Goal: Check status: Check status

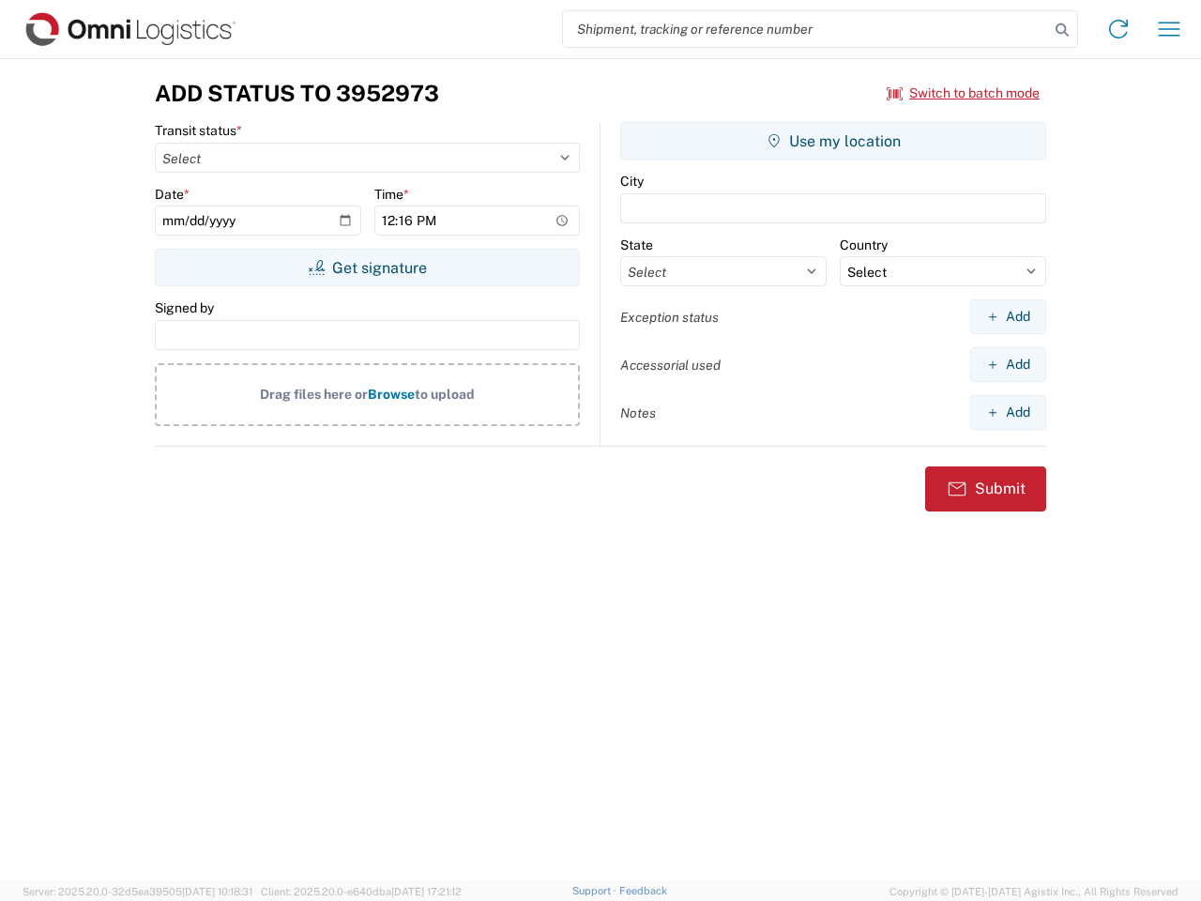
click at [806, 29] on input "search" at bounding box center [806, 29] width 486 height 36
click at [1062, 30] on icon at bounding box center [1062, 30] width 26 height 26
click at [1119, 29] on icon at bounding box center [1119, 29] width 30 height 30
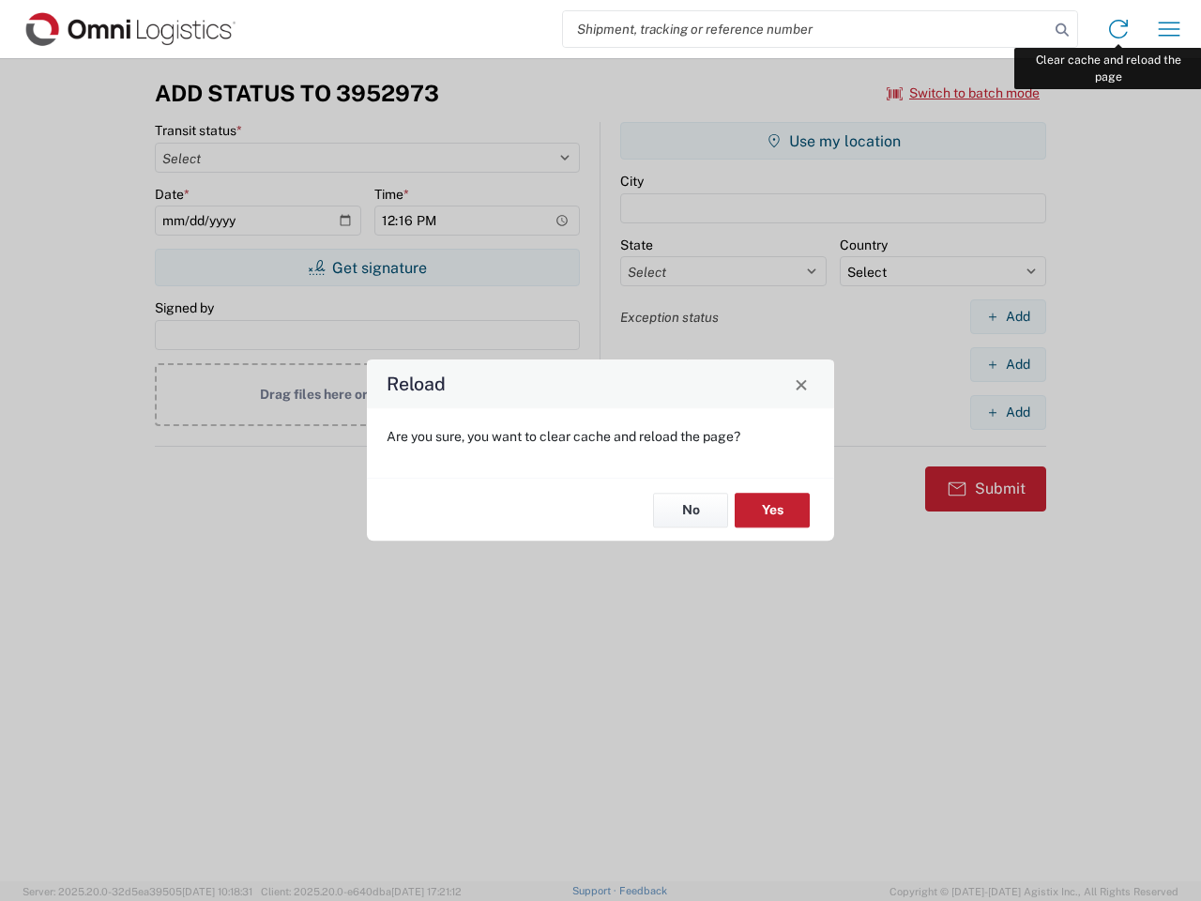
click at [1169, 29] on div "Reload Are you sure, you want to clear cache and reload the page? No Yes" at bounding box center [600, 450] width 1201 height 901
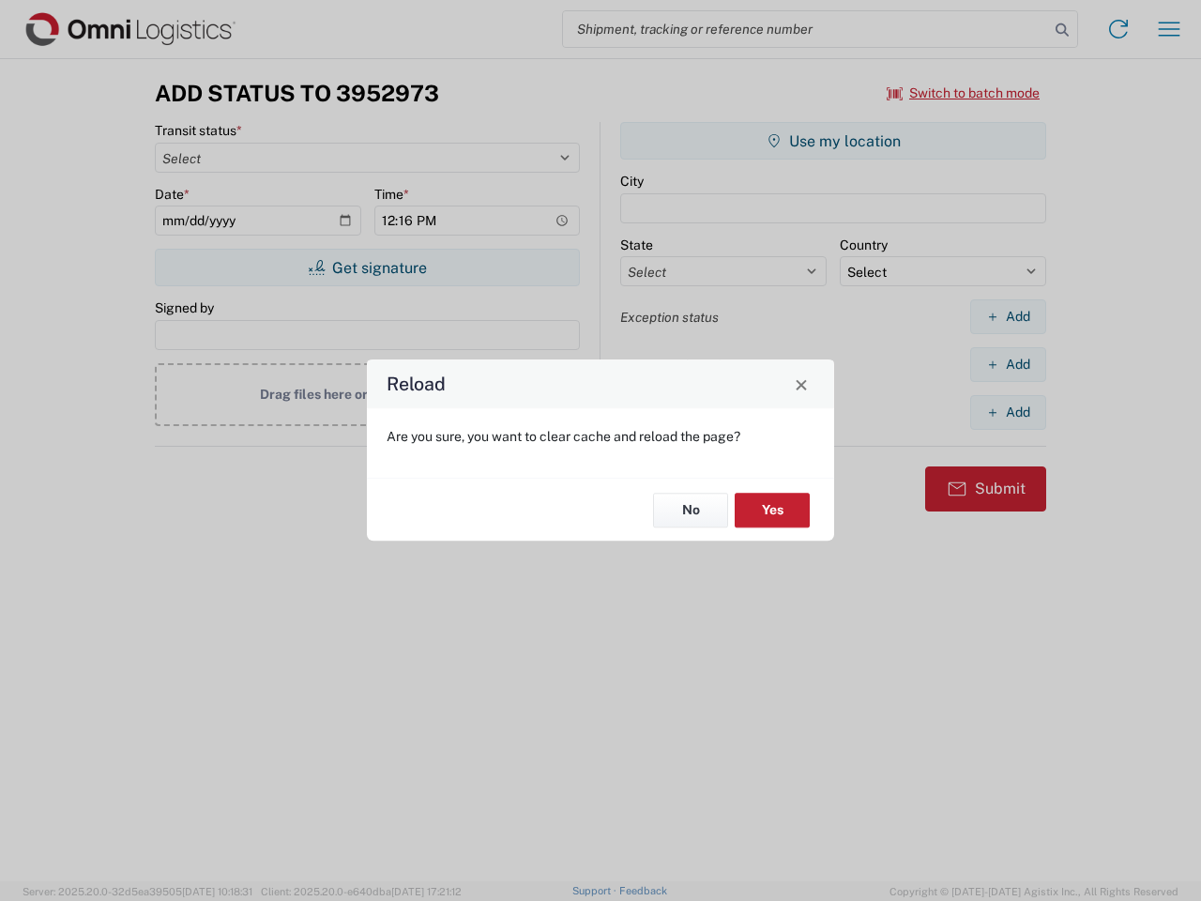
click at [964, 93] on div "Reload Are you sure, you want to clear cache and reload the page? No Yes" at bounding box center [600, 450] width 1201 height 901
click at [367, 267] on div "Reload Are you sure, you want to clear cache and reload the page? No Yes" at bounding box center [600, 450] width 1201 height 901
click at [833, 141] on div "Reload Are you sure, you want to clear cache and reload the page? No Yes" at bounding box center [600, 450] width 1201 height 901
click at [1008, 316] on div "Reload Are you sure, you want to clear cache and reload the page? No Yes" at bounding box center [600, 450] width 1201 height 901
click at [1008, 364] on div "Reload Are you sure, you want to clear cache and reload the page? No Yes" at bounding box center [600, 450] width 1201 height 901
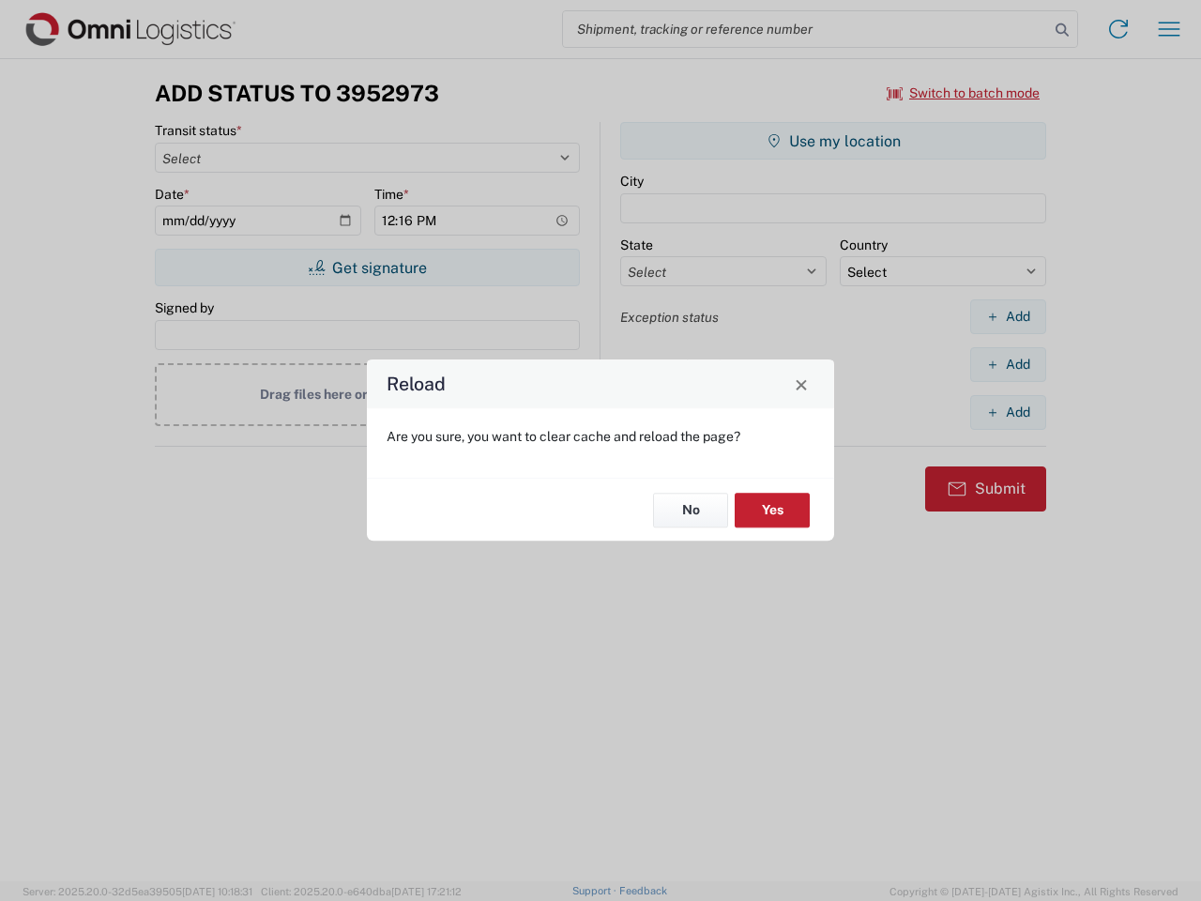
click at [1008, 412] on div "Reload Are you sure, you want to clear cache and reload the page? No Yes" at bounding box center [600, 450] width 1201 height 901
